Goal: Find contact information: Find contact information

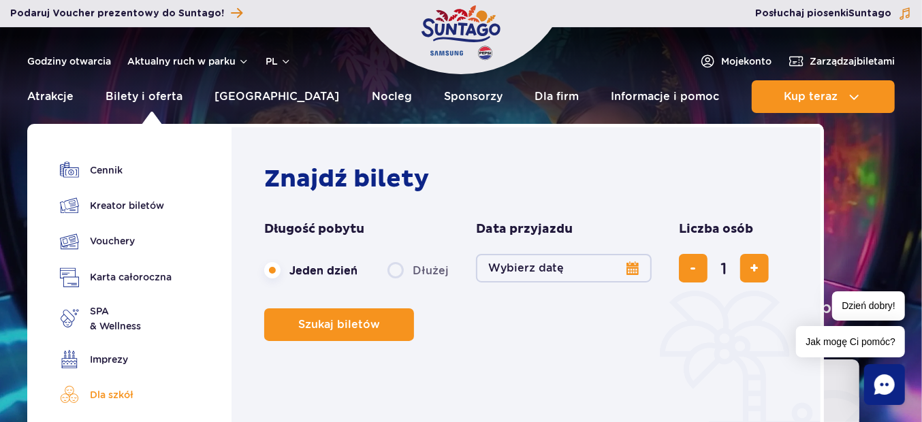
click at [105, 392] on link "Dla szkół" at bounding box center [116, 394] width 112 height 19
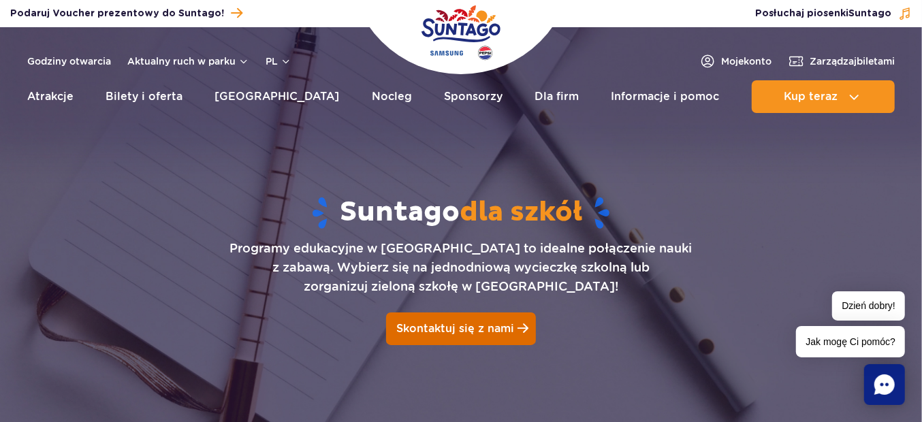
click at [473, 333] on span "Skontaktuj się z nami" at bounding box center [456, 328] width 118 height 13
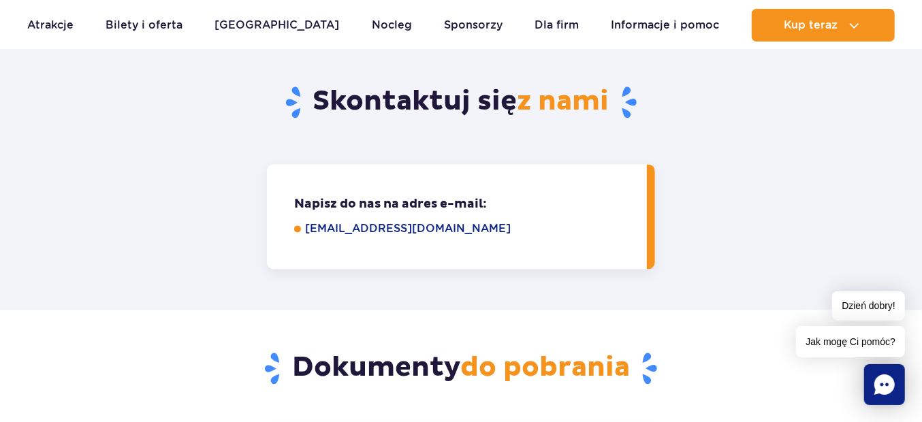
scroll to position [1799, 0]
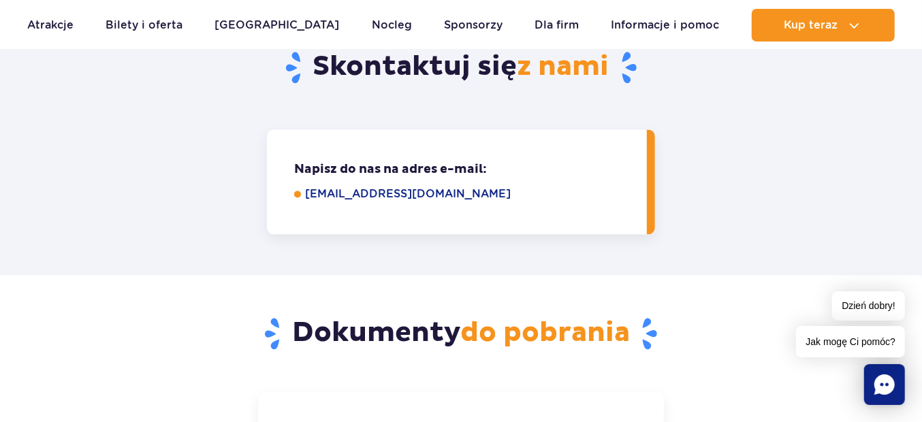
click at [378, 186] on link "[EMAIL_ADDRESS][DOMAIN_NAME]" at bounding box center [466, 194] width 323 height 16
